Goal: Task Accomplishment & Management: Use online tool/utility

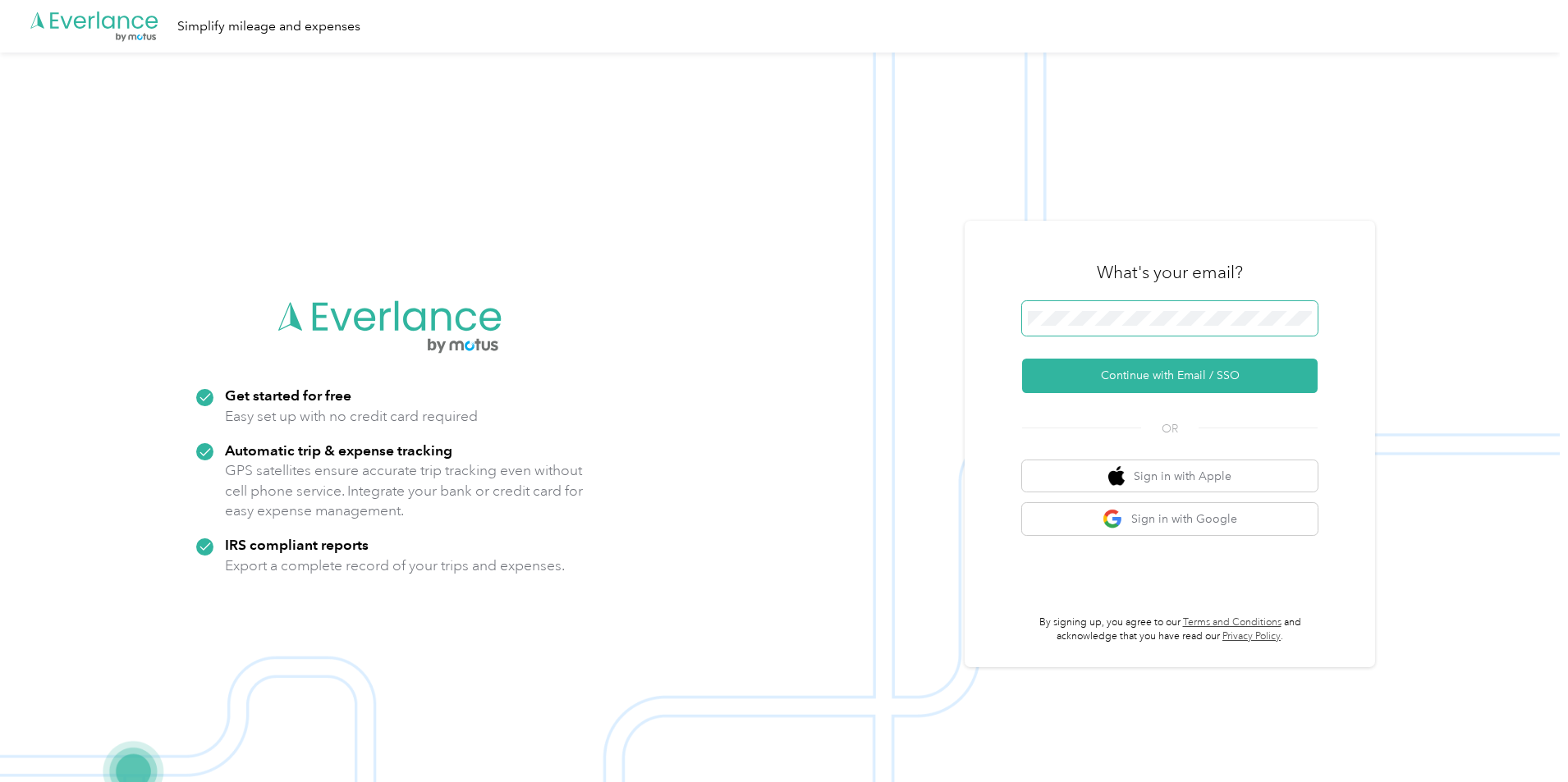
click at [1121, 329] on span at bounding box center [1169, 319] width 296 height 35
click at [1131, 312] on span at bounding box center [1169, 319] width 296 height 35
click at [1135, 368] on button "Continue with Email / SSO" at bounding box center [1169, 377] width 296 height 35
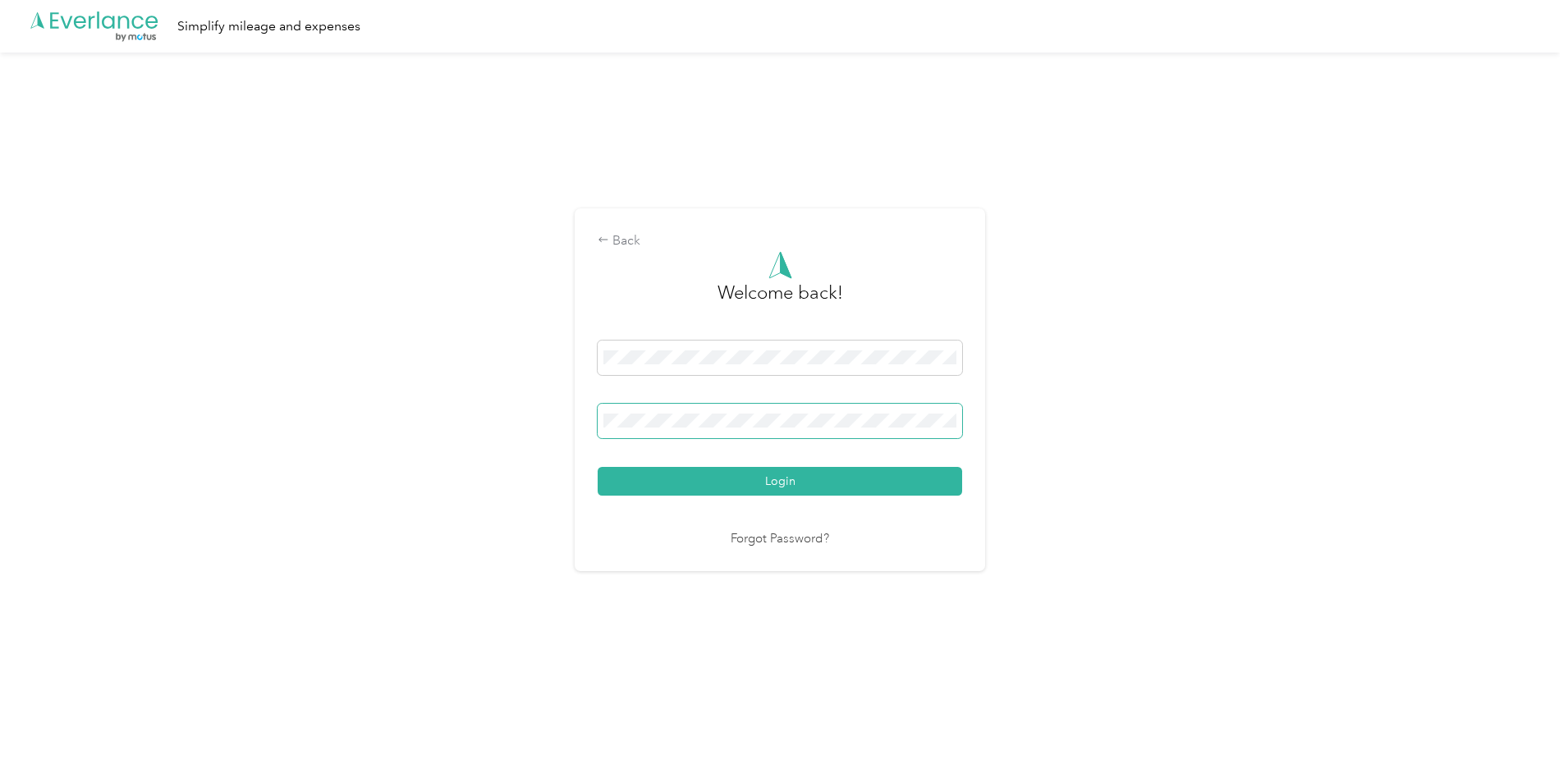
click at [598, 467] on button "Login" at bounding box center [780, 482] width 364 height 29
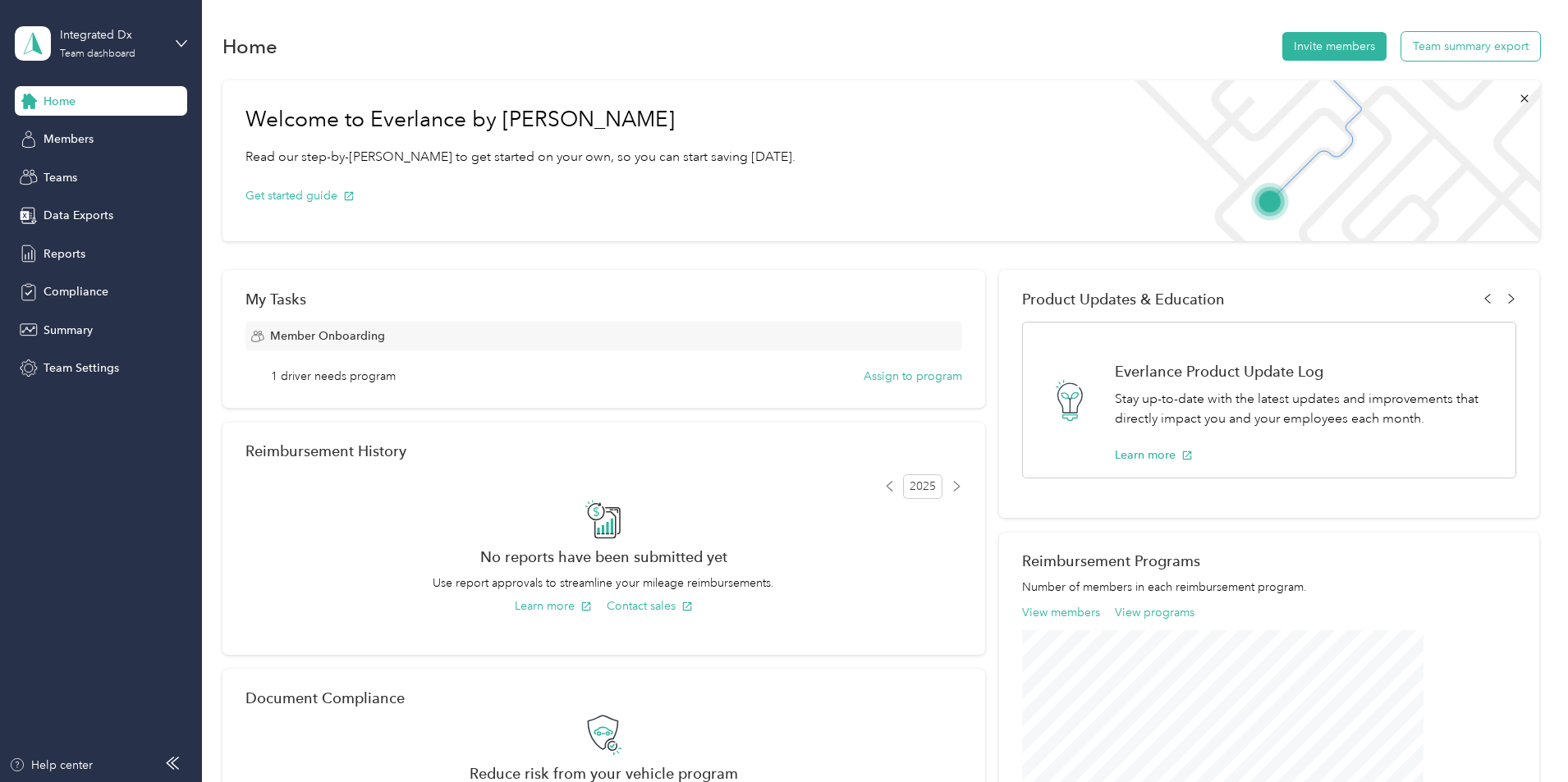
click at [1401, 50] on button "Team summary export" at bounding box center [1471, 46] width 139 height 29
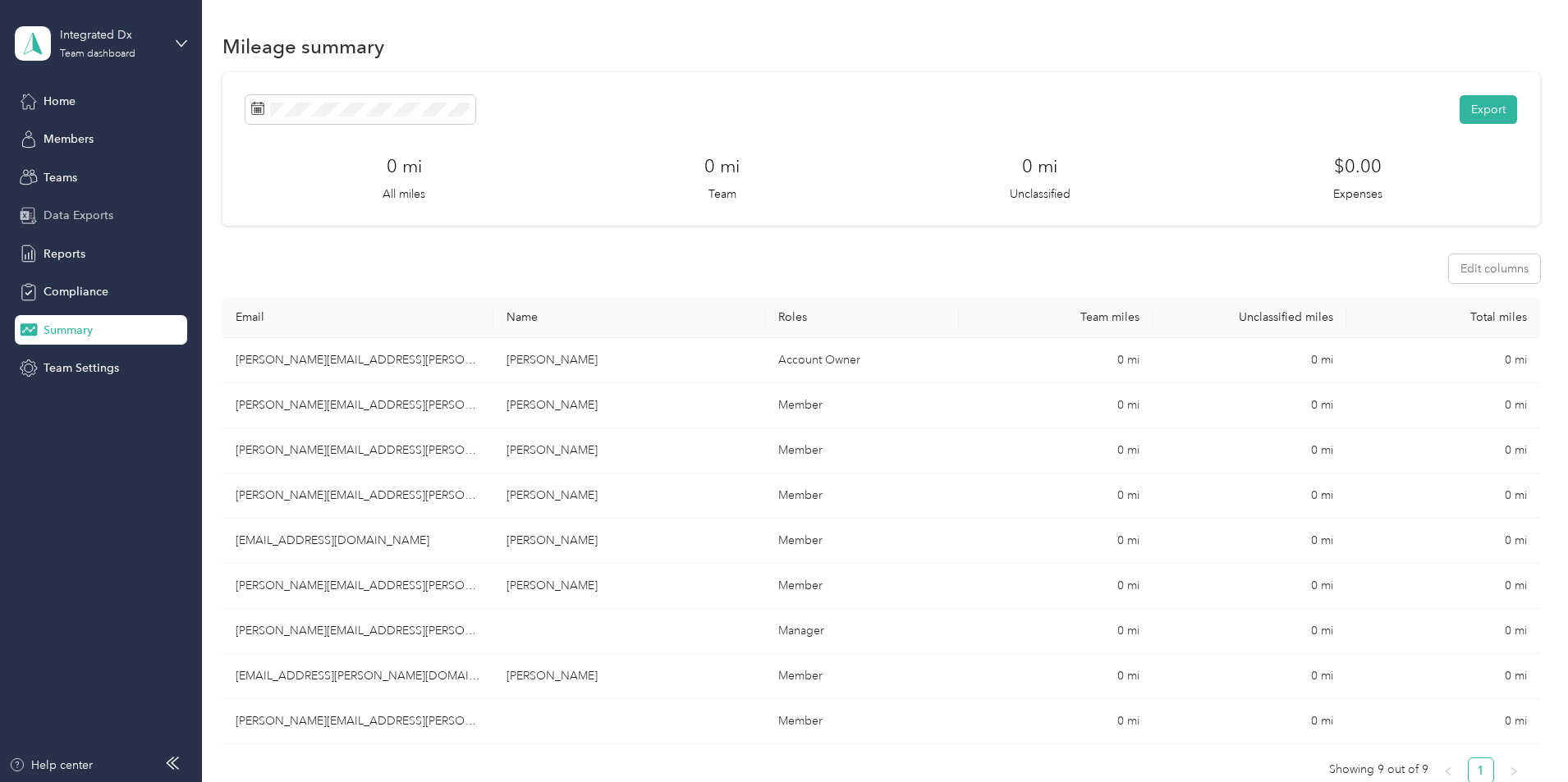
click at [87, 216] on span "Data Exports" at bounding box center [78, 216] width 69 height 17
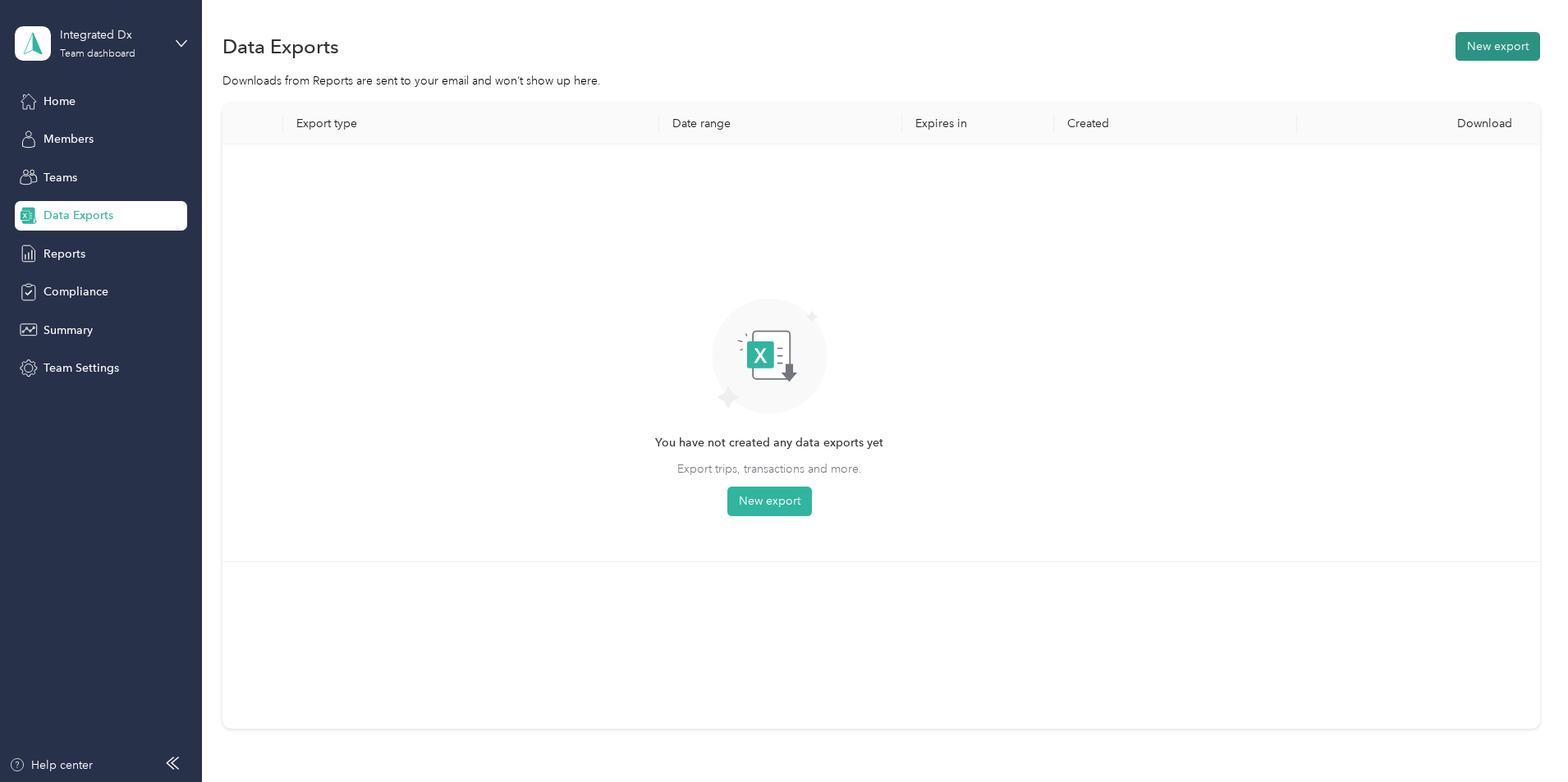
click at [1455, 42] on button "New export" at bounding box center [1498, 46] width 85 height 29
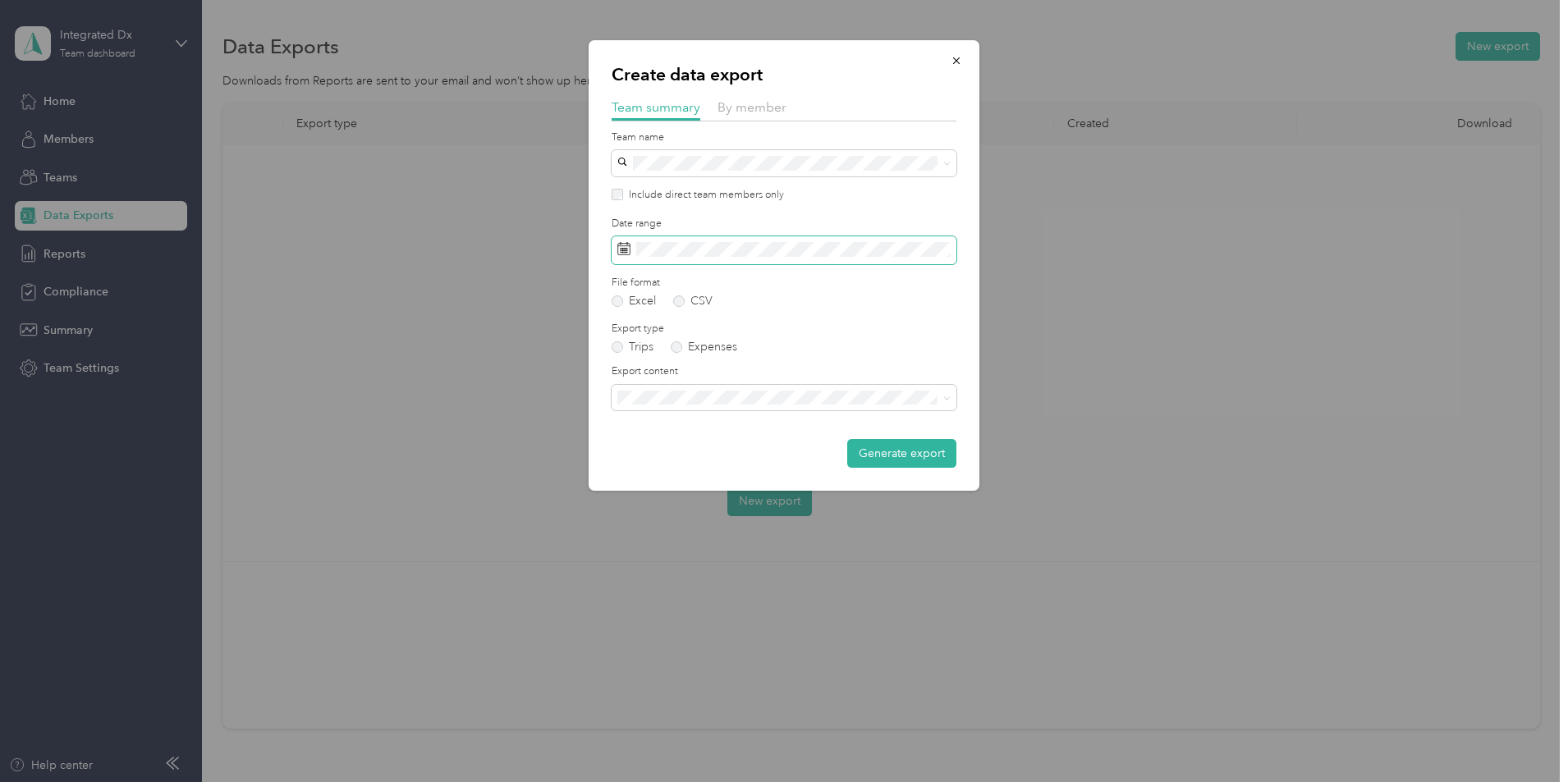
click at [624, 249] on icon at bounding box center [624, 248] width 13 height 13
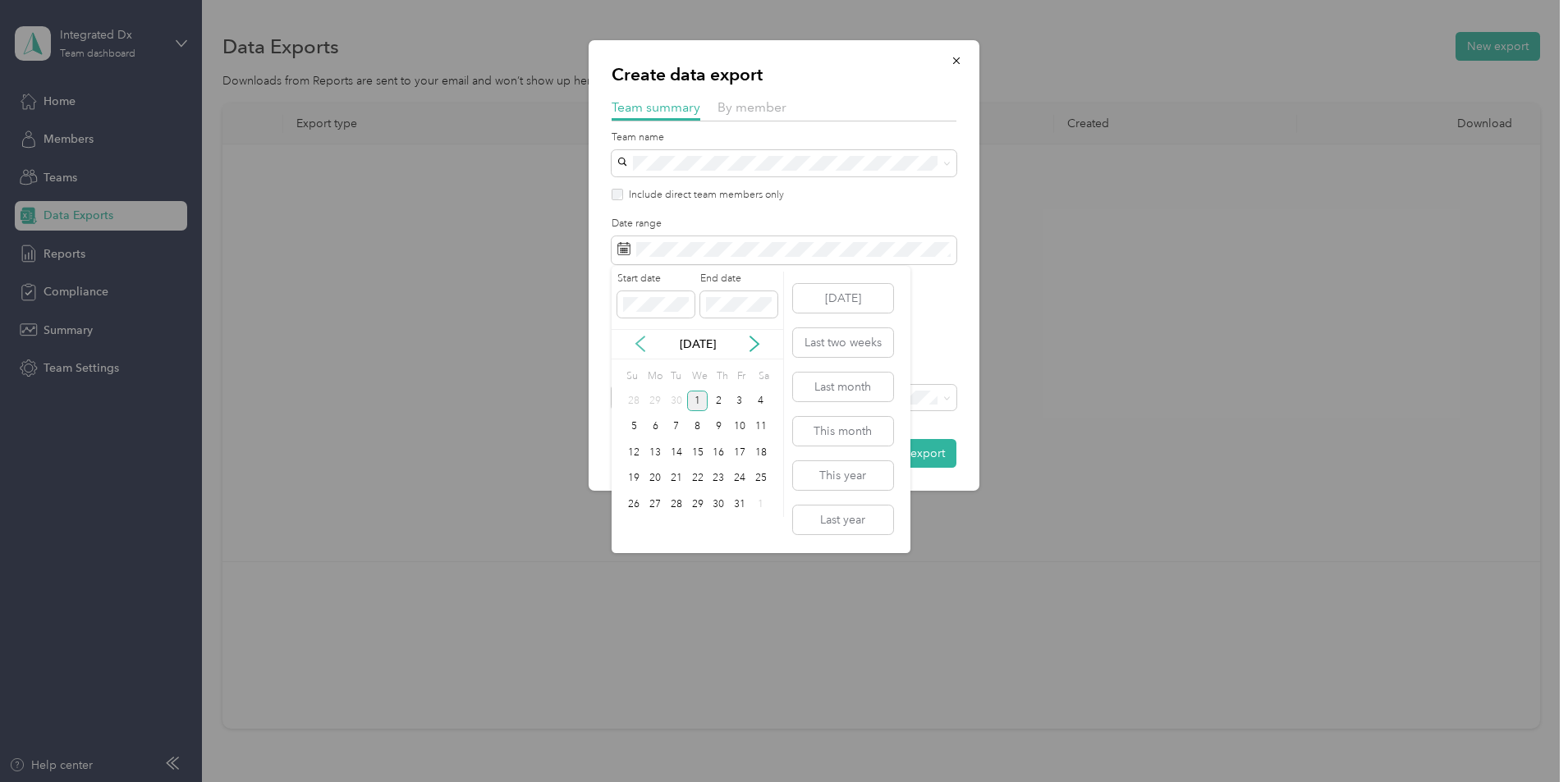
click at [642, 345] on icon at bounding box center [640, 344] width 16 height 16
click at [655, 456] on div "15" at bounding box center [655, 452] width 21 height 20
click at [637, 504] on div "28" at bounding box center [635, 504] width 21 height 20
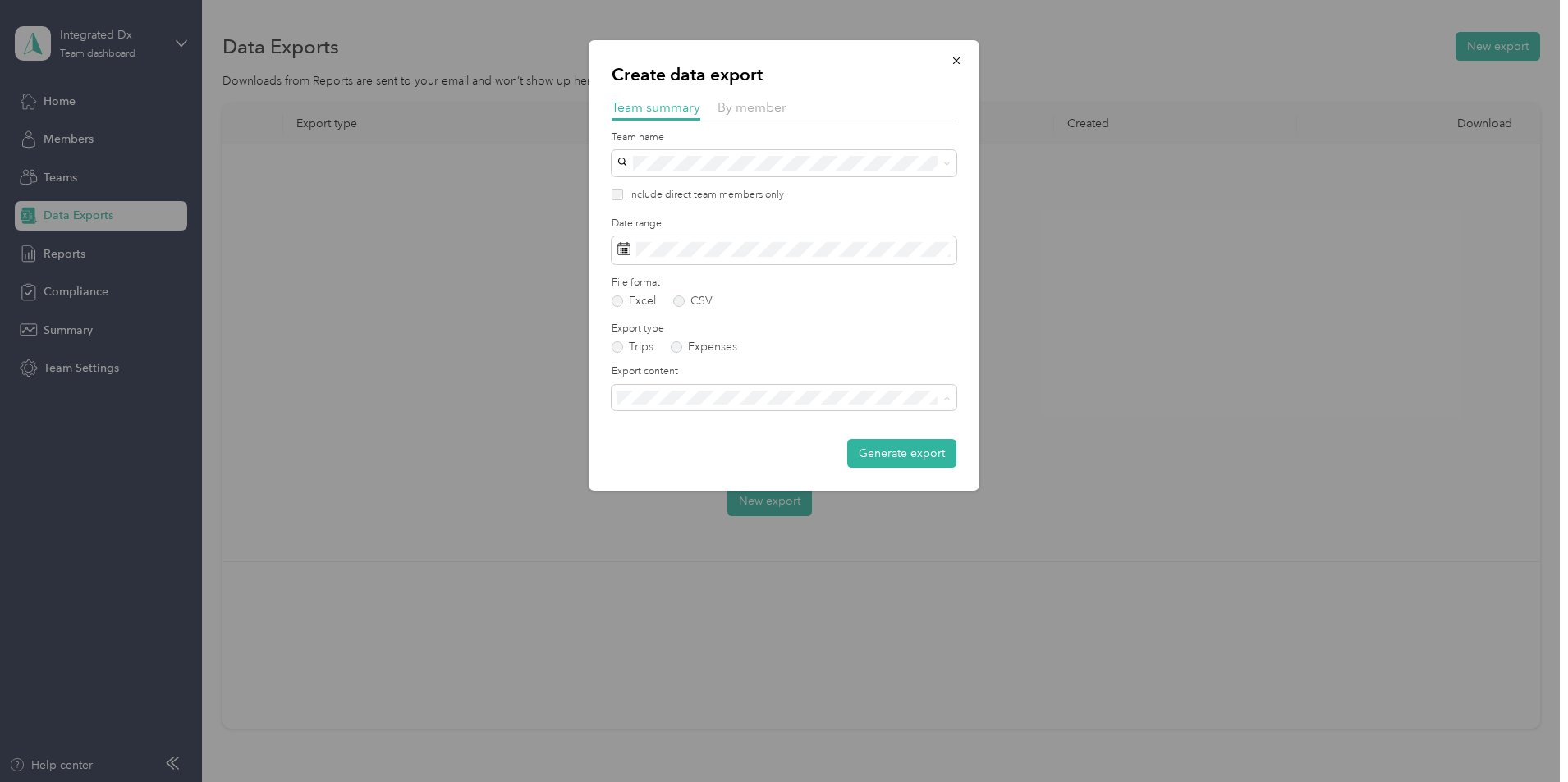
click at [747, 456] on span "Summary and full trips list" at bounding box center [689, 455] width 131 height 13
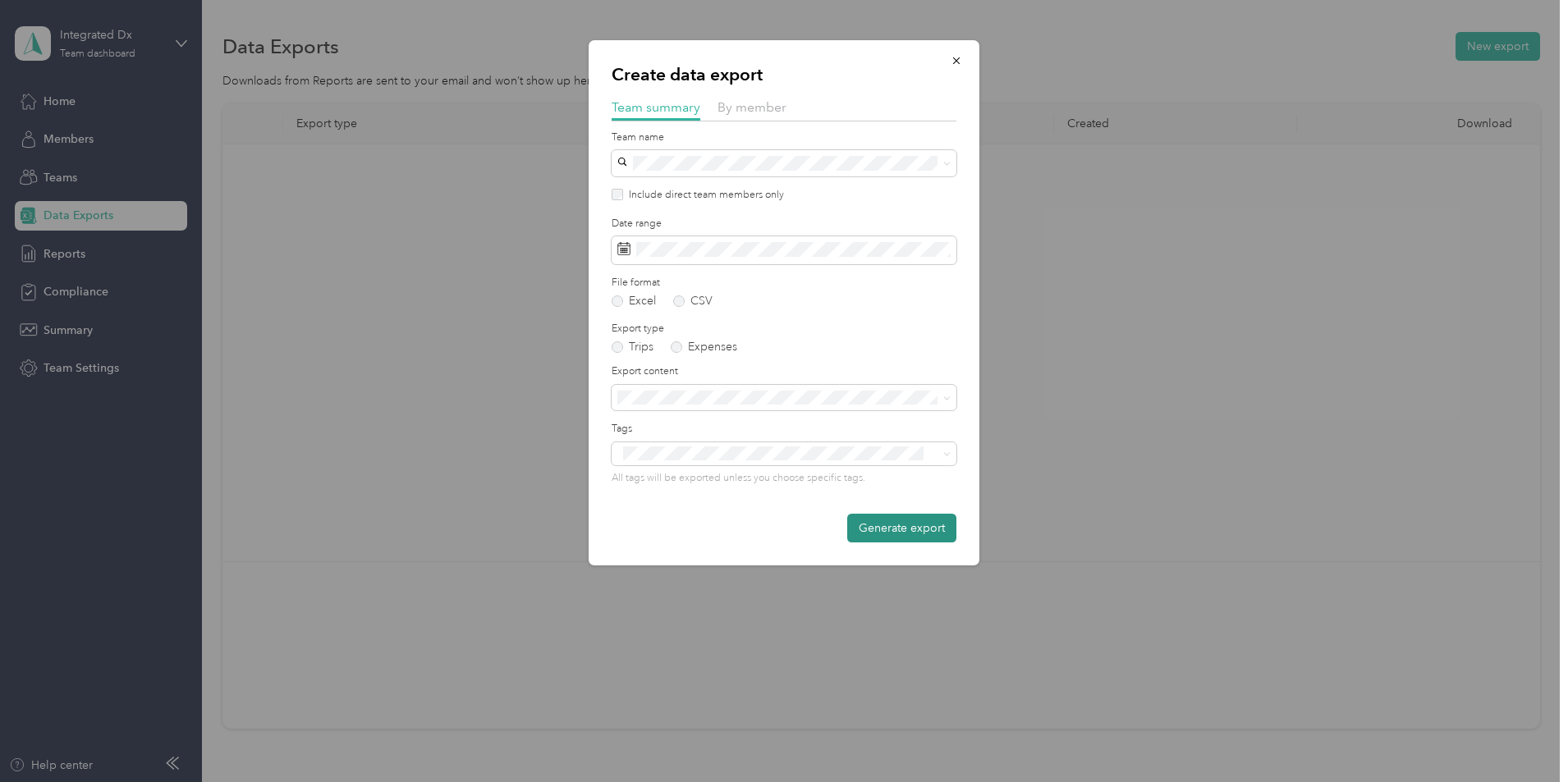
click at [902, 526] on button "Generate export" at bounding box center [902, 529] width 109 height 29
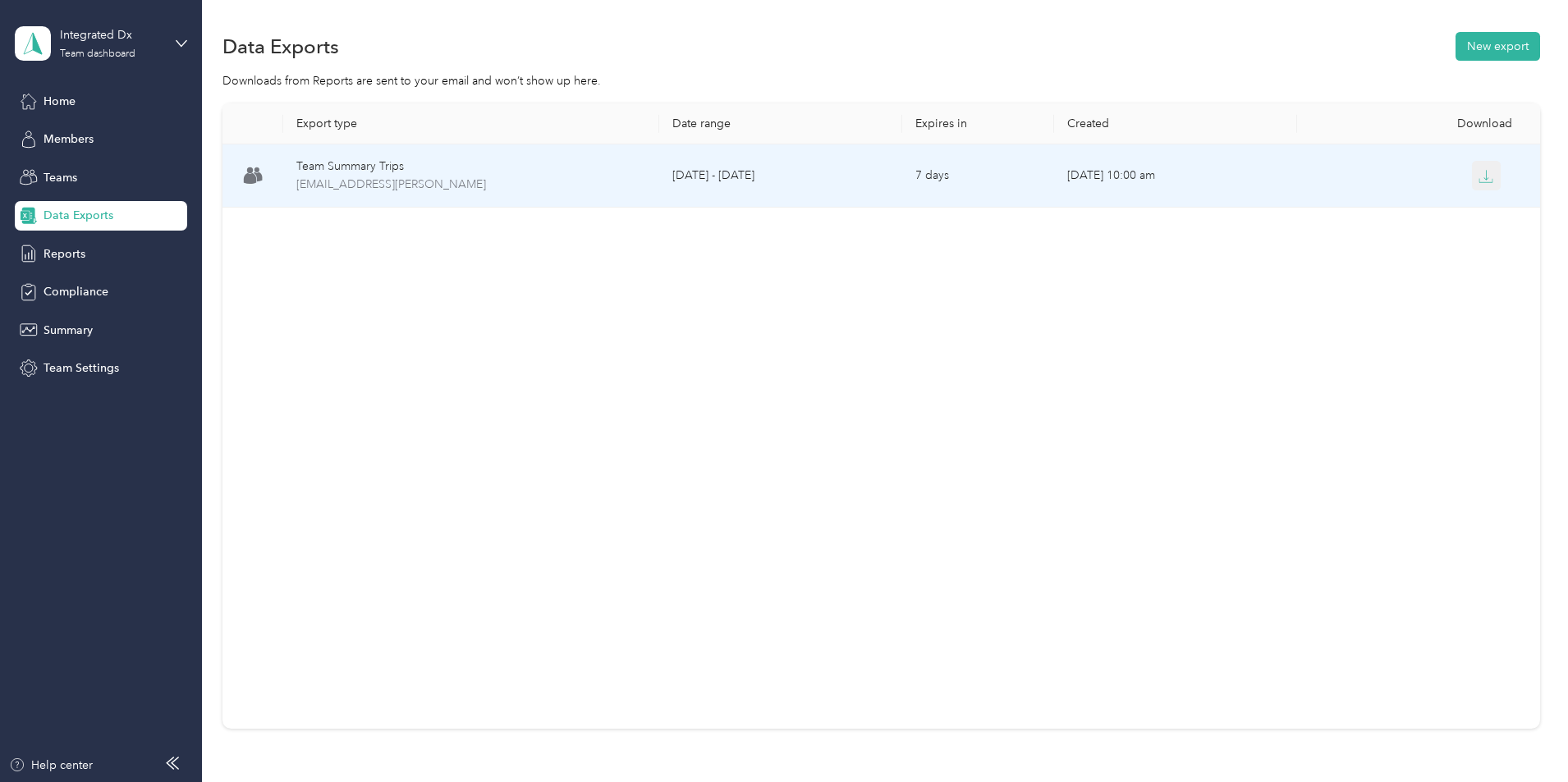
click at [1472, 189] on button "button" at bounding box center [1486, 175] width 30 height 30
